Goal: Task Accomplishment & Management: Use online tool/utility

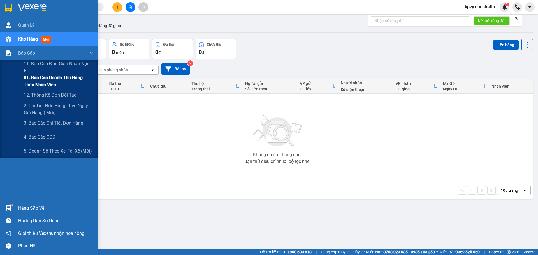
click at [39, 81] on span "01. Báo cáo doanh thu hàng theo nhân viên" at bounding box center [59, 81] width 70 height 14
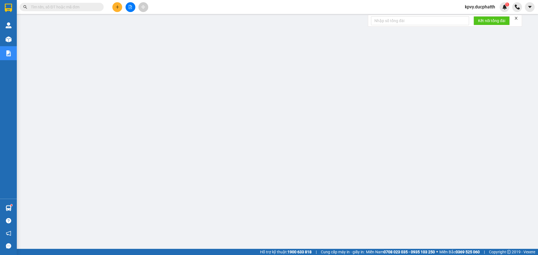
click at [477, 10] on span "kpvy.ducphatth" at bounding box center [479, 6] width 39 height 7
click at [477, 18] on span "Đăng xuất" at bounding box center [482, 17] width 28 height 6
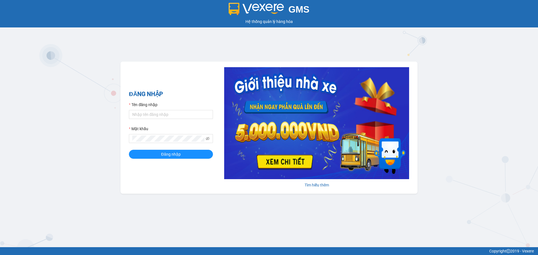
click at [148, 108] on label "Tên đăng nhập" at bounding box center [143, 105] width 29 height 6
click at [148, 110] on input "Tên đăng nhập" at bounding box center [171, 114] width 84 height 9
click at [150, 112] on input "Tên đăng nhập" at bounding box center [171, 114] width 84 height 9
type input "levinhtu.ducphatth"
click at [129, 150] on button "Đăng nhập" at bounding box center [171, 154] width 84 height 9
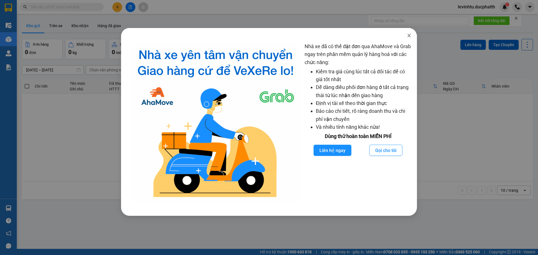
click at [411, 36] on span "Close" at bounding box center [409, 36] width 16 height 16
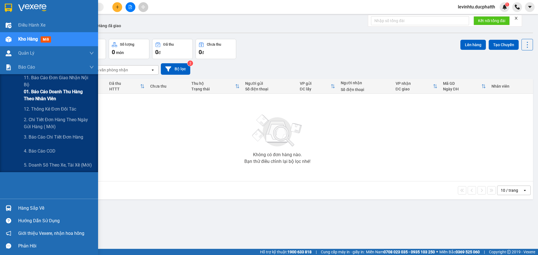
drag, startPoint x: 41, startPoint y: 98, endPoint x: 44, endPoint y: 93, distance: 5.9
click at [42, 98] on span "01. Báo cáo doanh thu hàng theo nhân viên" at bounding box center [59, 95] width 70 height 14
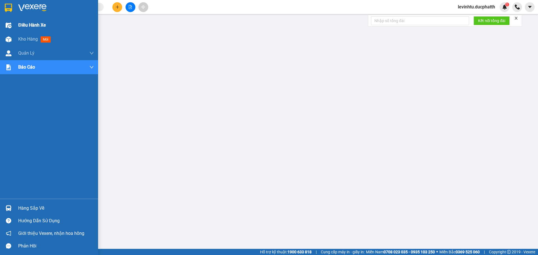
click at [10, 23] on img at bounding box center [9, 25] width 6 height 6
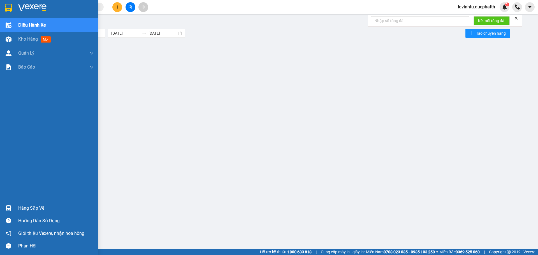
click at [12, 33] on div "Kho hàng mới" at bounding box center [49, 39] width 98 height 14
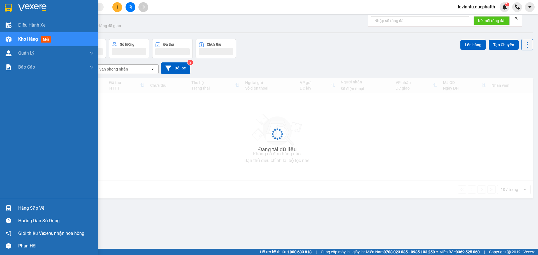
click at [13, 40] on div at bounding box center [9, 39] width 10 height 10
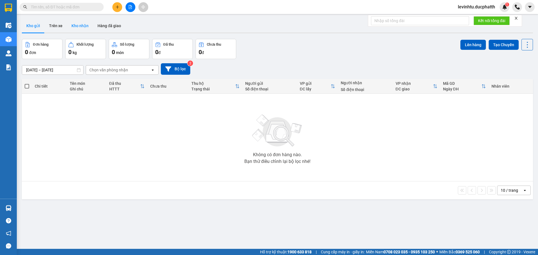
click at [83, 27] on button "Kho nhận" at bounding box center [80, 25] width 26 height 13
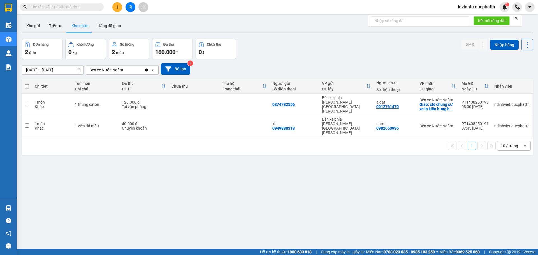
click at [119, 69] on div "Bến xe Nước Ngầm" at bounding box center [106, 70] width 34 height 6
click at [127, 70] on div "Bến xe Nước Ngầm" at bounding box center [115, 70] width 58 height 9
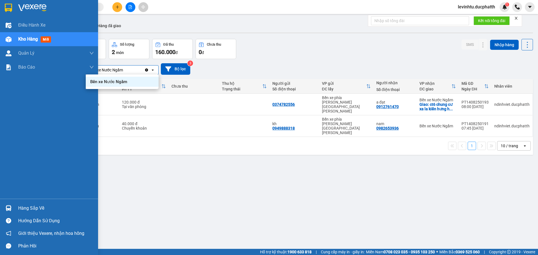
click at [20, 209] on div "Hàng sắp về" at bounding box center [56, 208] width 76 height 8
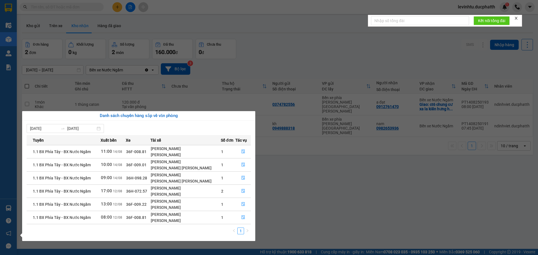
click at [278, 217] on section "Kết quả tìm kiếm ( 0 ) Bộ lọc No Data levinhtu.ducphatth 1 Điều hành xe Kho hàn…" at bounding box center [269, 127] width 538 height 255
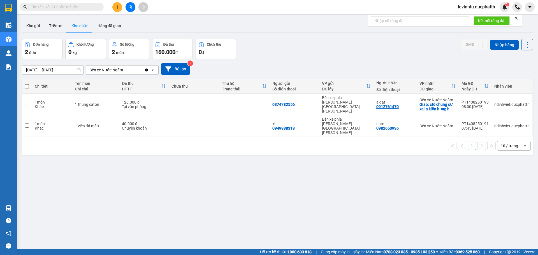
click at [74, 8] on input "text" at bounding box center [64, 7] width 66 height 6
paste input "0982326868"
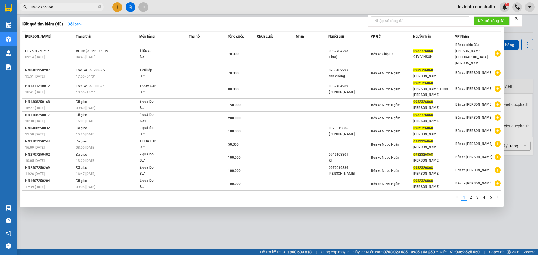
type input "0982326868"
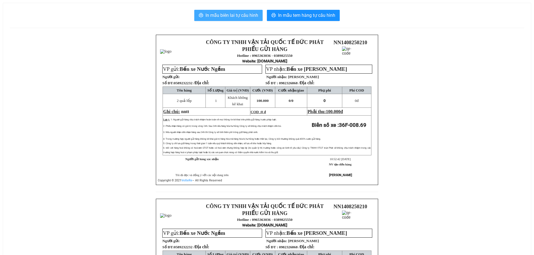
click at [231, 13] on span "In mẫu biên lai tự cấu hình" at bounding box center [231, 15] width 53 height 7
click at [241, 15] on span "In mẫu biên lai tự cấu hình" at bounding box center [231, 15] width 53 height 7
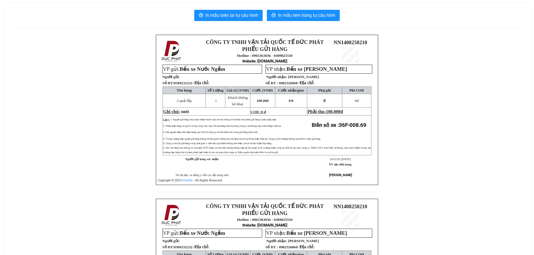
click at [174, 17] on div "In mẫu biên lai tự cấu hình In mẫu tem hàng tự cấu hình" at bounding box center [267, 15] width 514 height 11
